Goal: Task Accomplishment & Management: Use online tool/utility

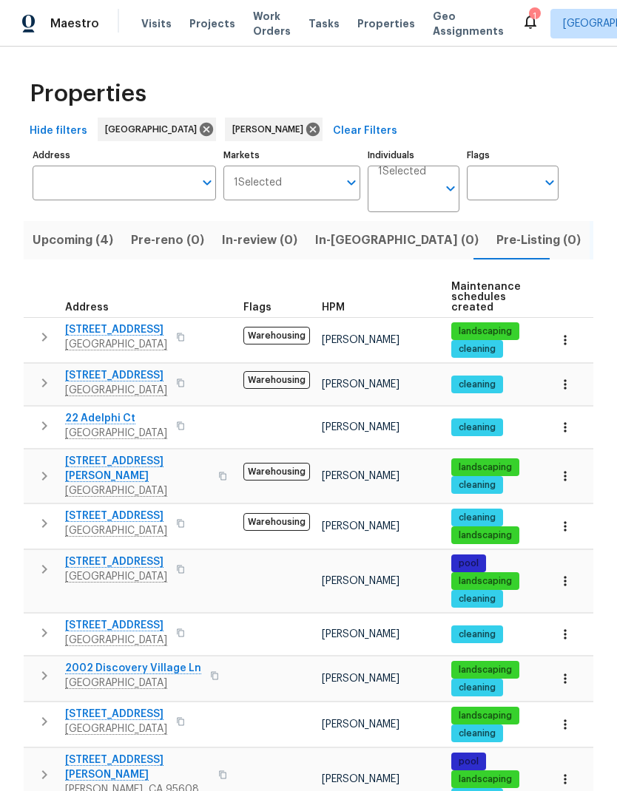
click at [404, 199] on input "Individuals" at bounding box center [407, 194] width 59 height 35
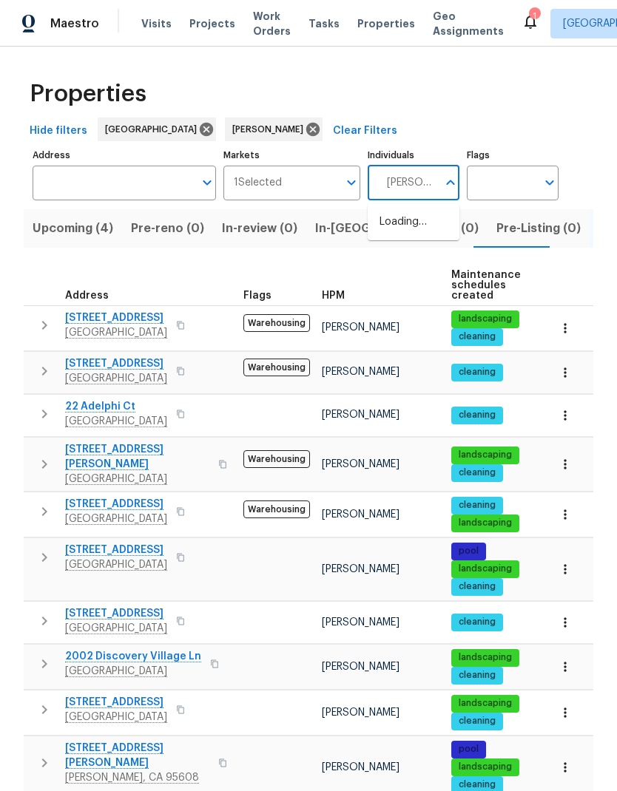
type input "douglass"
click at [430, 234] on li "[PERSON_NAME]" at bounding box center [413, 229] width 68 height 31
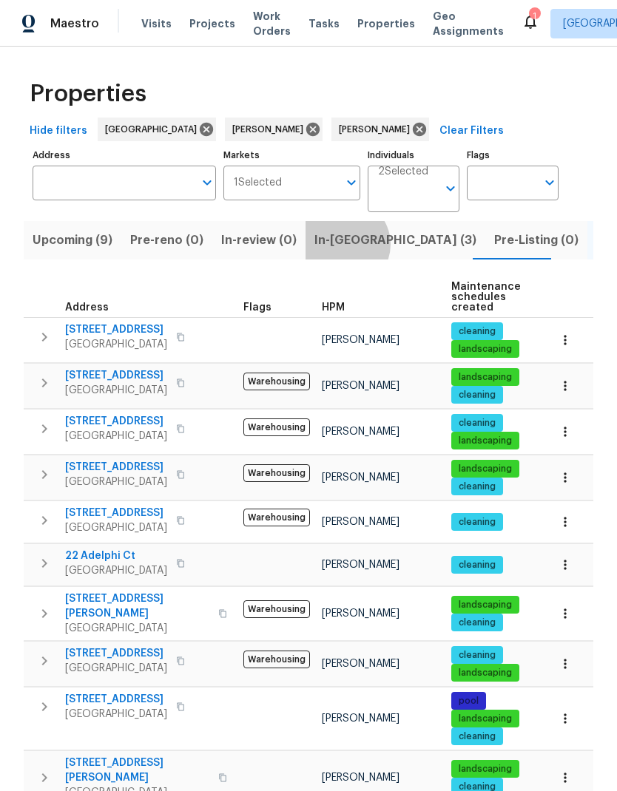
click at [334, 245] on span "In-reno (3)" at bounding box center [395, 240] width 162 height 21
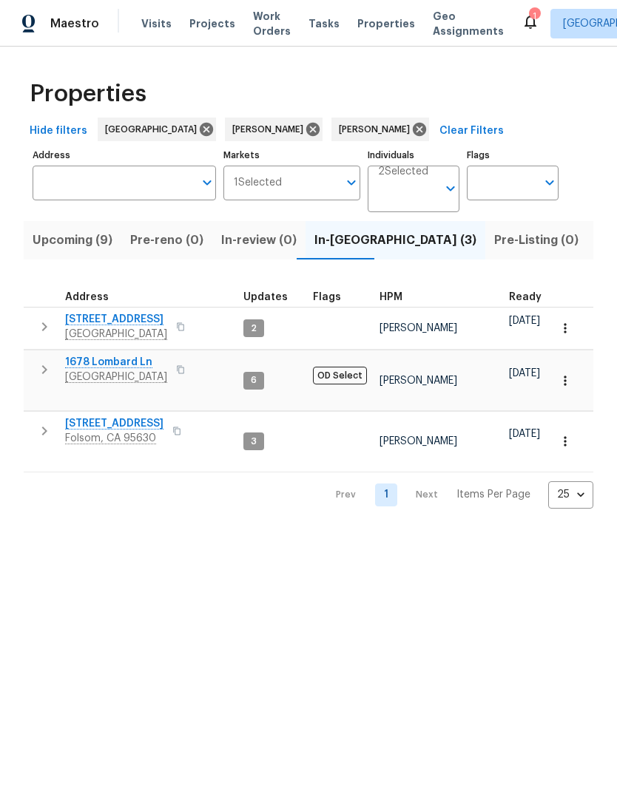
click at [172, 427] on icon "button" at bounding box center [176, 431] width 9 height 9
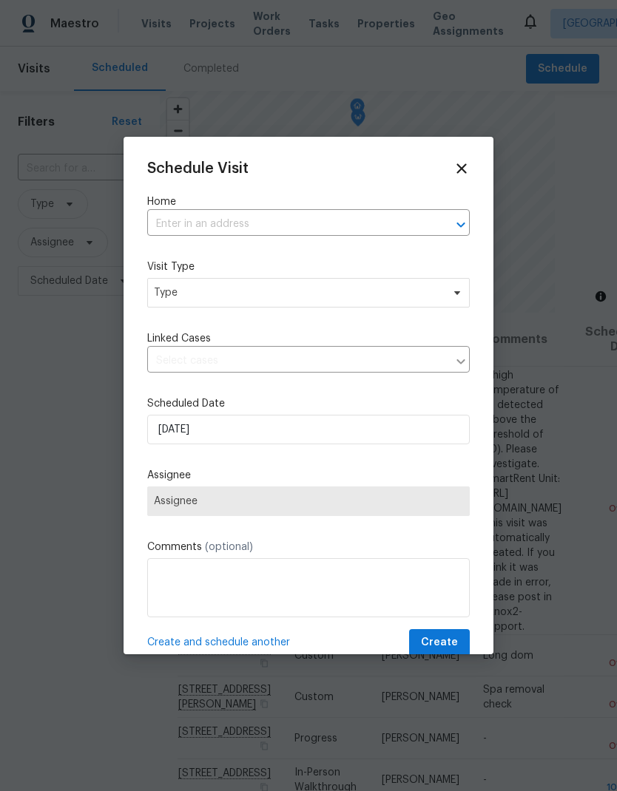
click at [277, 215] on input "text" at bounding box center [287, 224] width 281 height 23
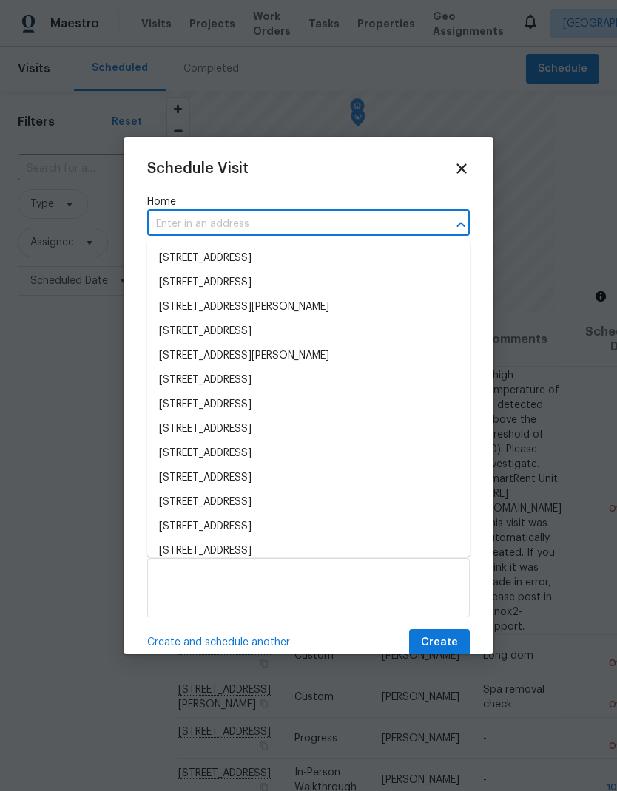
click at [242, 225] on input "text" at bounding box center [287, 224] width 281 height 23
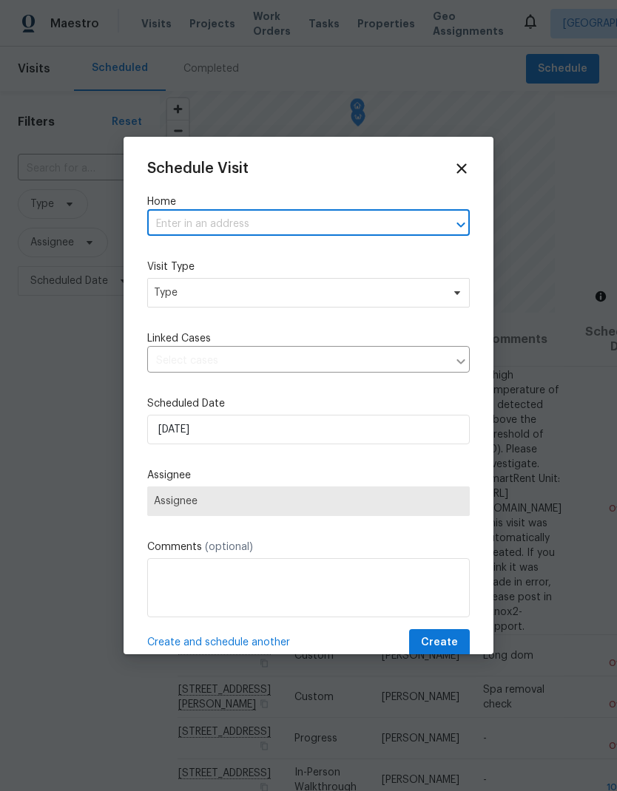
paste input "[STREET_ADDRESS]"
type input "[STREET_ADDRESS]"
click at [283, 251] on li "[STREET_ADDRESS]" at bounding box center [308, 258] width 322 height 25
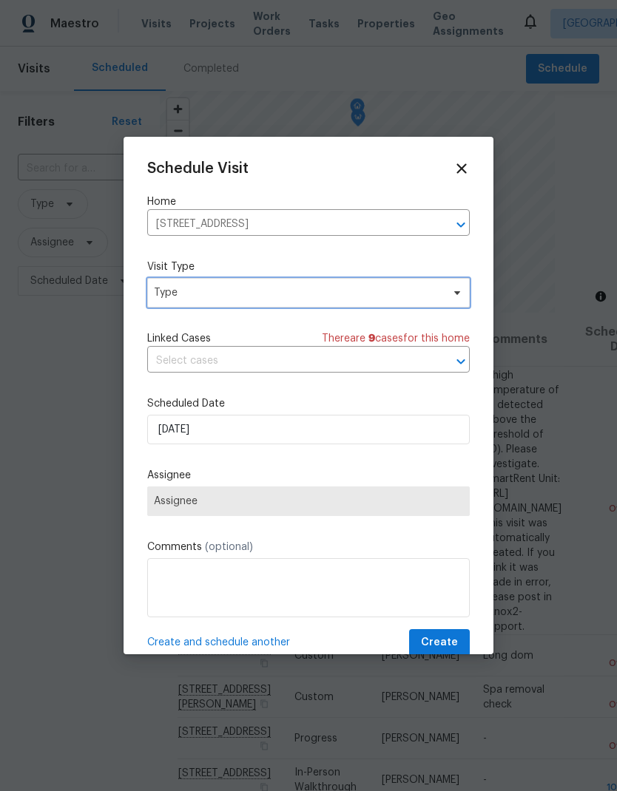
click at [311, 285] on span "Type" at bounding box center [308, 293] width 322 height 30
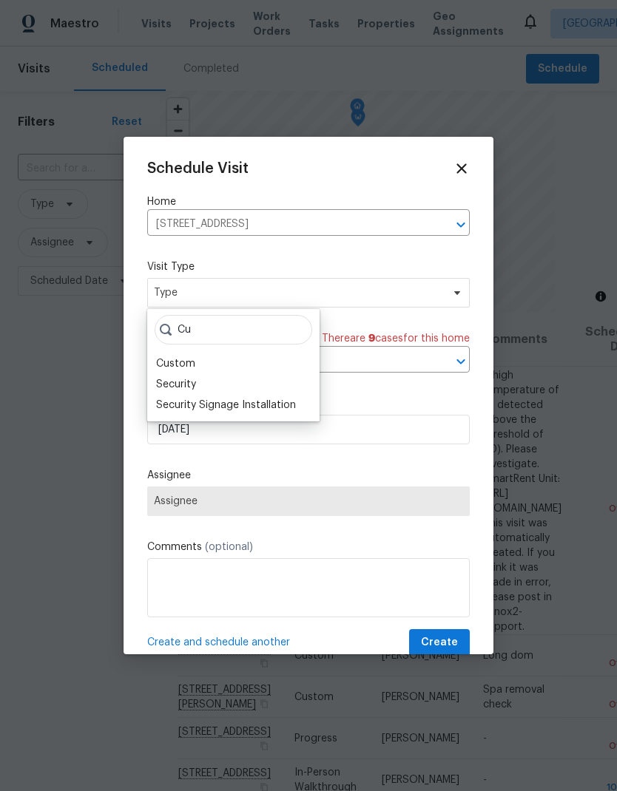
type input "Cu"
click at [186, 364] on div "Custom" at bounding box center [175, 363] width 39 height 15
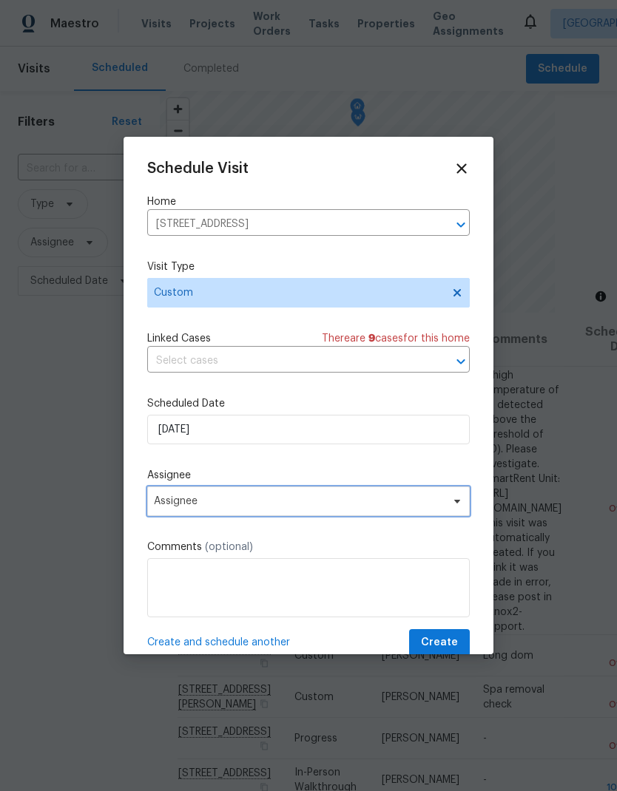
click at [340, 500] on span "Assignee" at bounding box center [299, 501] width 290 height 12
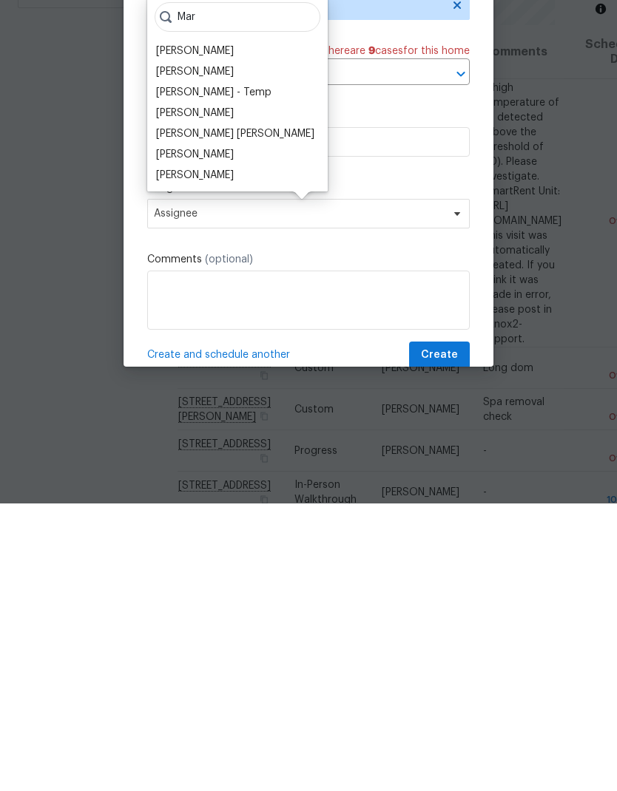
type input "Mar"
click at [219, 455] on div "[PERSON_NAME]" at bounding box center [195, 462] width 78 height 15
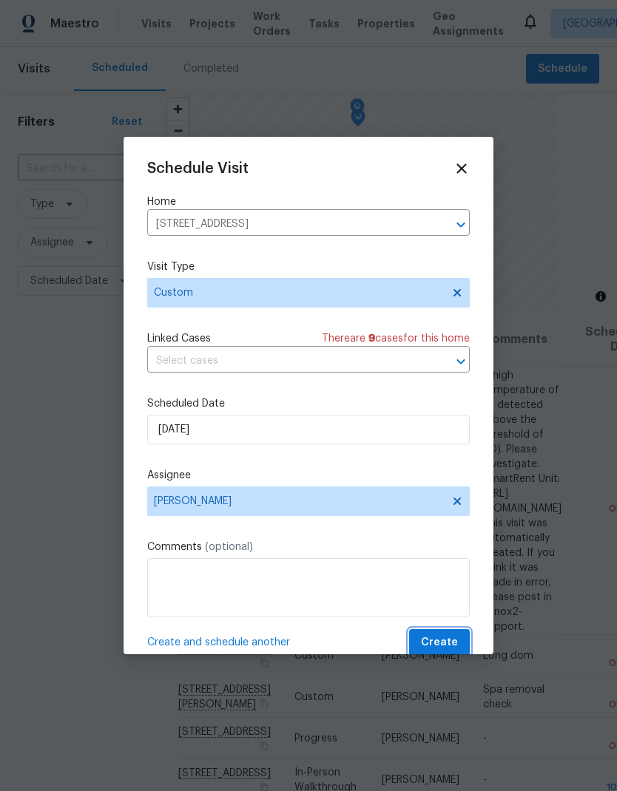
click at [447, 640] on span "Create" at bounding box center [439, 643] width 37 height 18
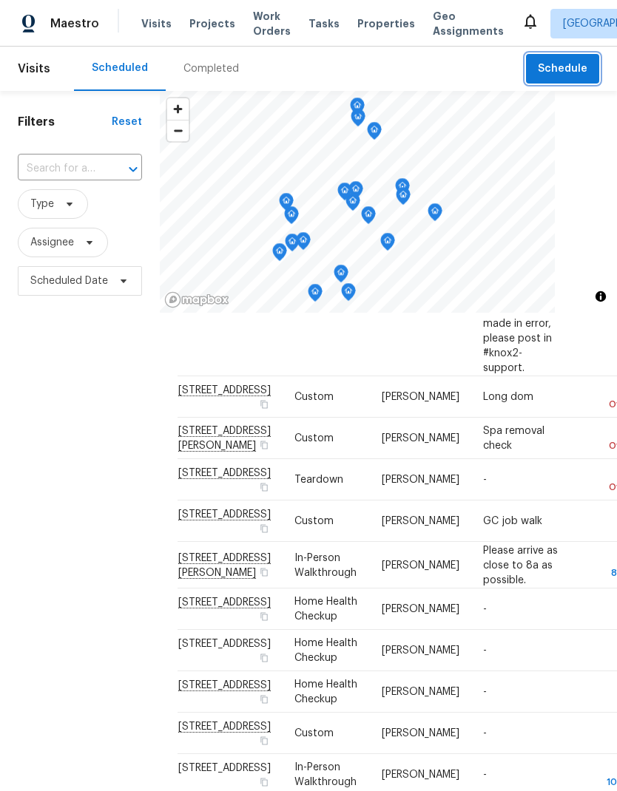
scroll to position [263, 1]
